Goal: Transaction & Acquisition: Purchase product/service

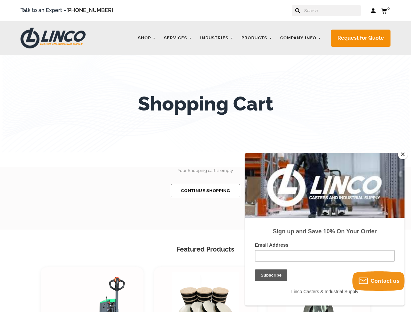
click at [205, 156] on div "Shopping Cart Your Shopping cart is empty. Continue Shopping Featured Products …" at bounding box center [205, 313] width 411 height 516
click at [300, 10] on icon at bounding box center [297, 10] width 5 height 5
click at [335, 10] on input "text" at bounding box center [332, 10] width 57 height 11
click at [147, 38] on link "Shop" at bounding box center [147, 38] width 24 height 13
click at [217, 38] on link "Industries" at bounding box center [217, 38] width 40 height 13
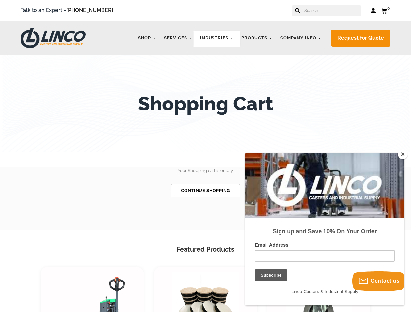
click at [257, 38] on link "Products" at bounding box center [256, 38] width 37 height 13
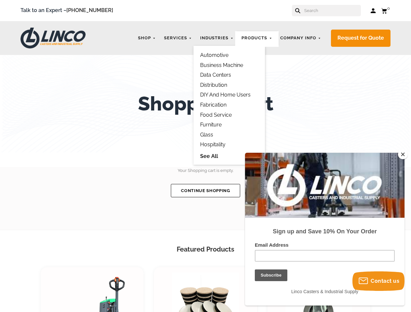
click at [179, 38] on link "Services" at bounding box center [178, 38] width 35 height 13
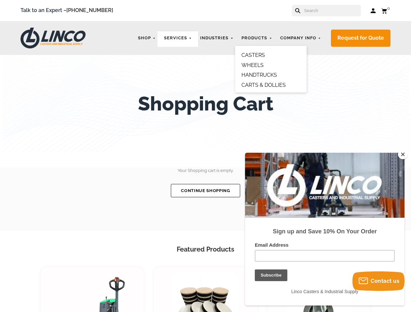
click at [301, 38] on link "Company Info" at bounding box center [301, 38] width 48 height 13
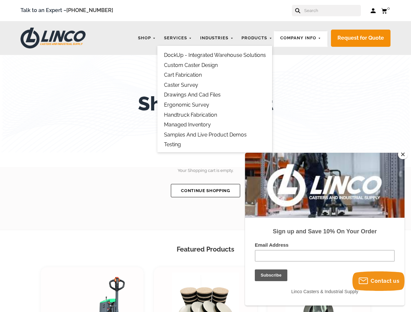
click at [361, 38] on link "Request for Quote" at bounding box center [361, 38] width 60 height 17
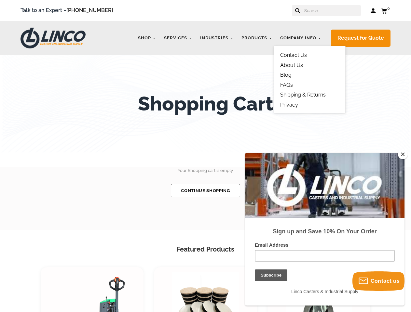
click at [403, 155] on button "Close" at bounding box center [403, 155] width 10 height 10
